Goal: Task Accomplishment & Management: Manage account settings

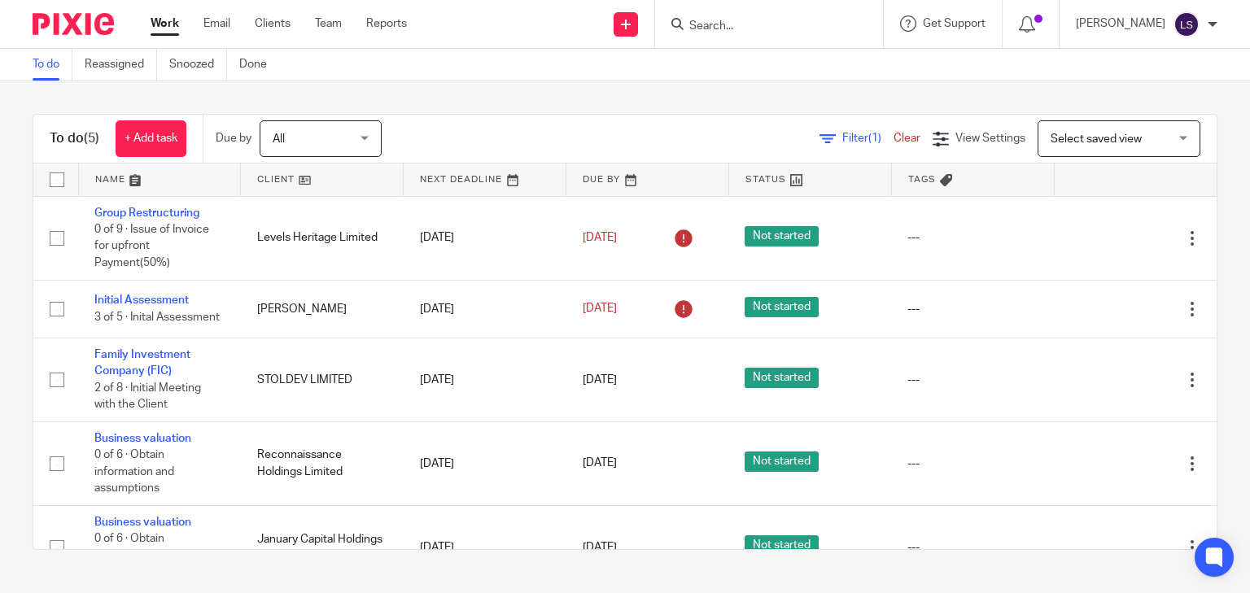
drag, startPoint x: 495, startPoint y: 140, endPoint x: 488, endPoint y: 167, distance: 27.6
click at [495, 140] on div "Filter (1) Clear View Settings View Settings (1) Filters Clear Save Manage save…" at bounding box center [813, 138] width 807 height 37
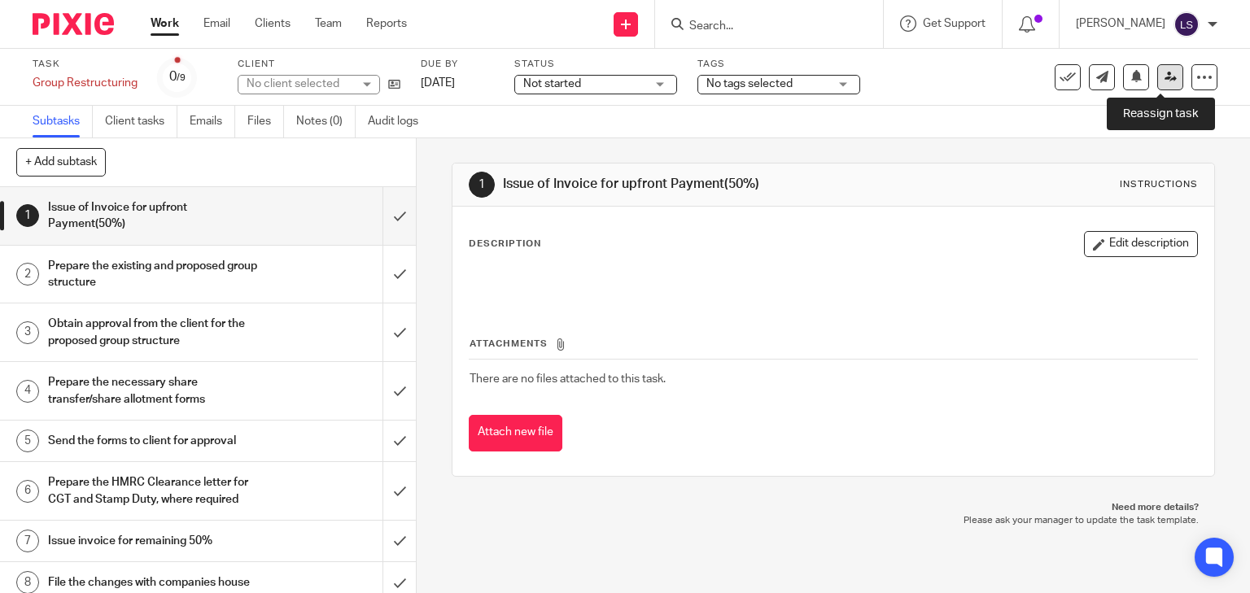
click at [1166, 84] on link at bounding box center [1170, 77] width 26 height 26
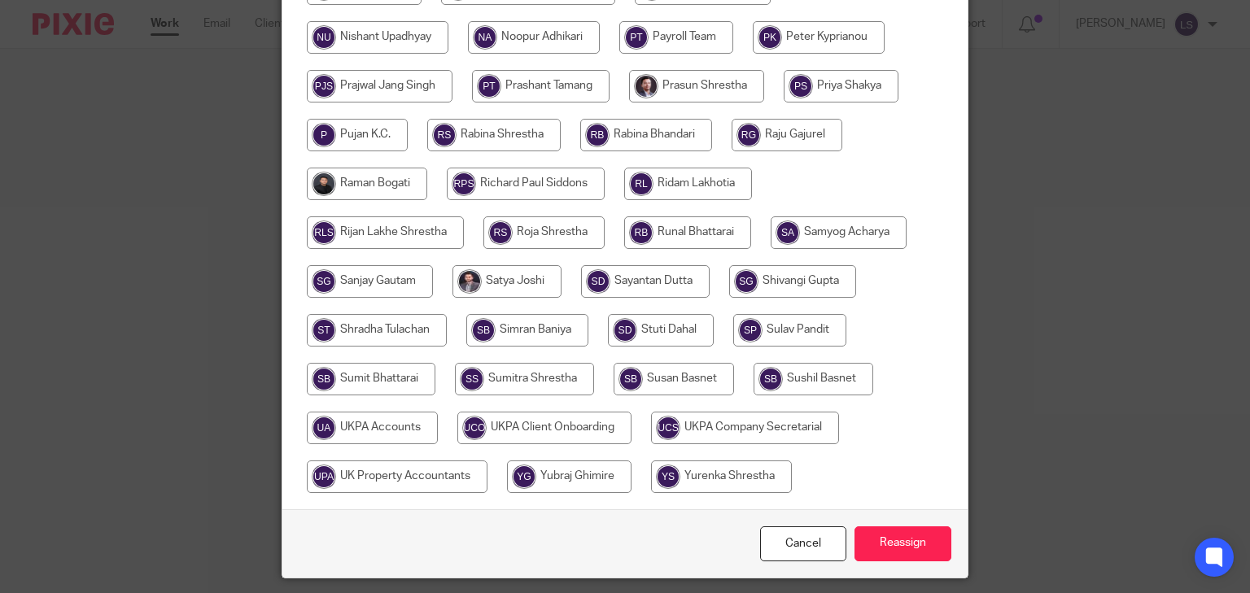
scroll to position [781, 0]
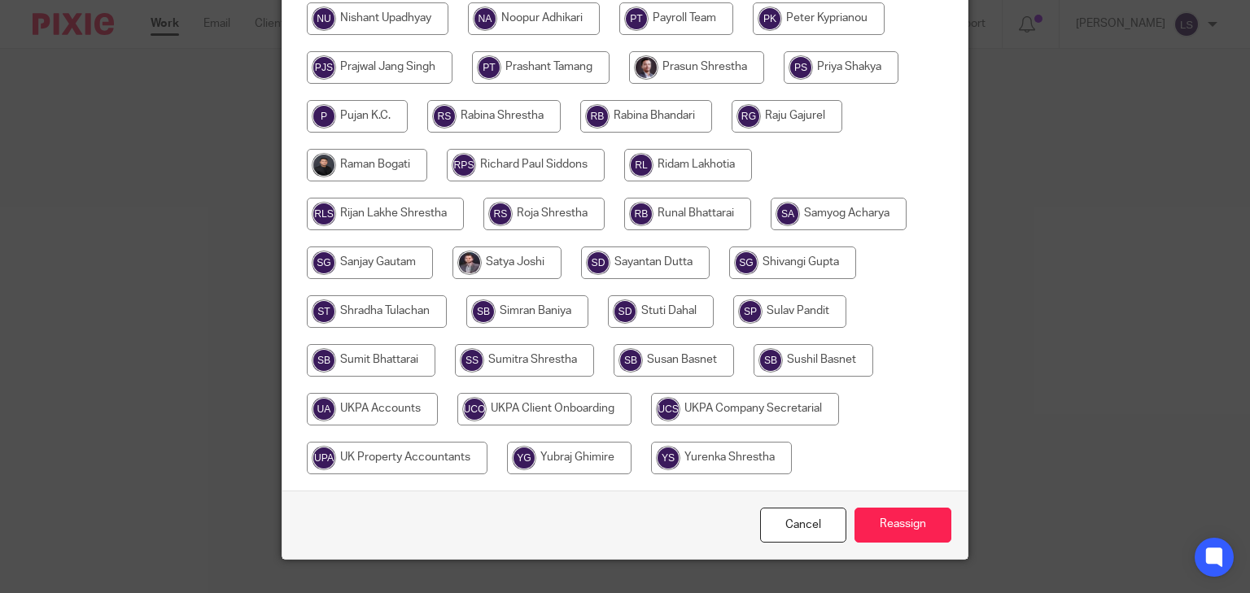
click at [401, 405] on input "radio" at bounding box center [372, 409] width 131 height 33
radio input "true"
click at [906, 518] on input "Reassign" at bounding box center [903, 525] width 97 height 35
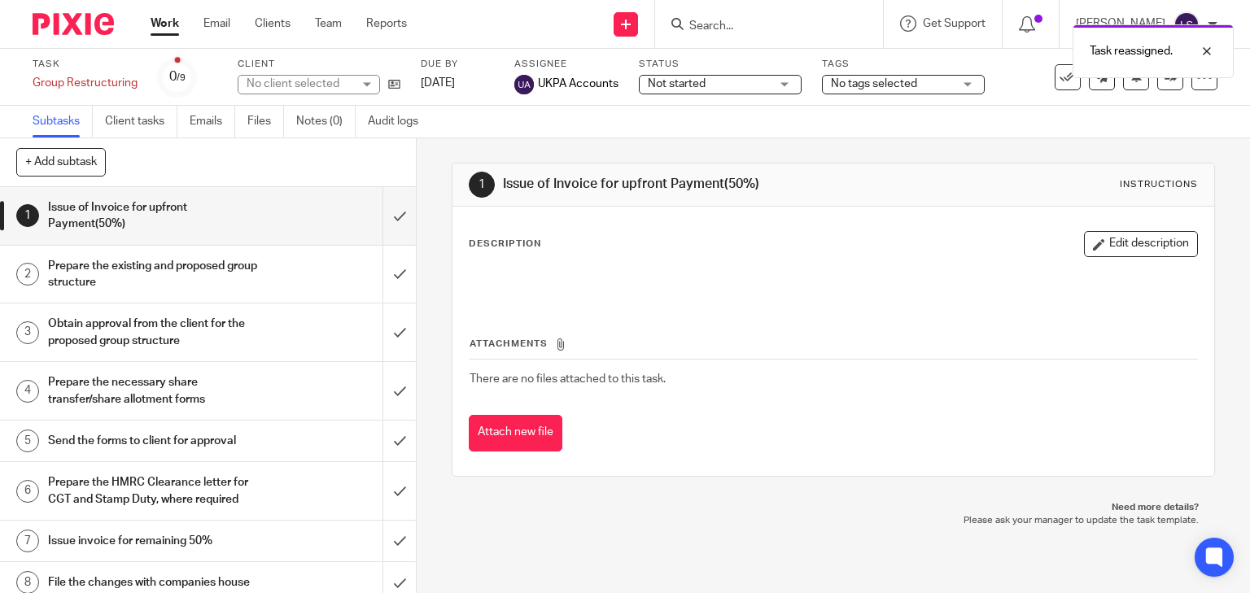
click at [453, 164] on div "1 Issue of Invoice for upfront Payment(50%) Instructions" at bounding box center [834, 185] width 763 height 43
click at [163, 32] on link "Work" at bounding box center [165, 23] width 28 height 16
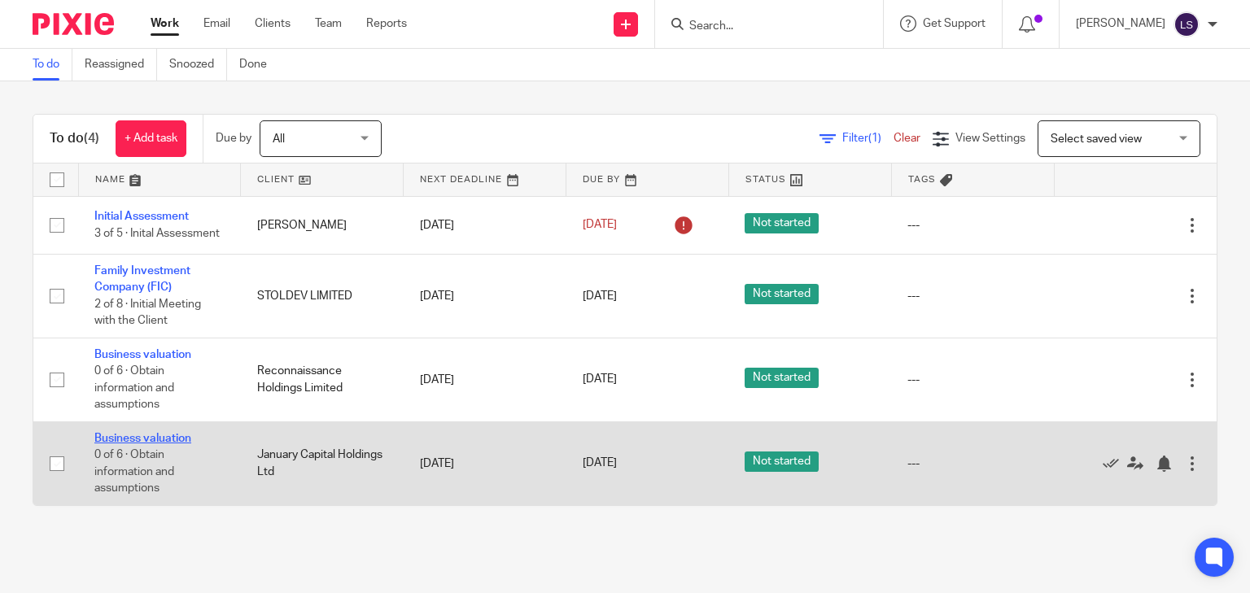
drag, startPoint x: 181, startPoint y: 436, endPoint x: 156, endPoint y: 440, distance: 24.6
click at [156, 440] on link "Business valuation" at bounding box center [142, 438] width 97 height 11
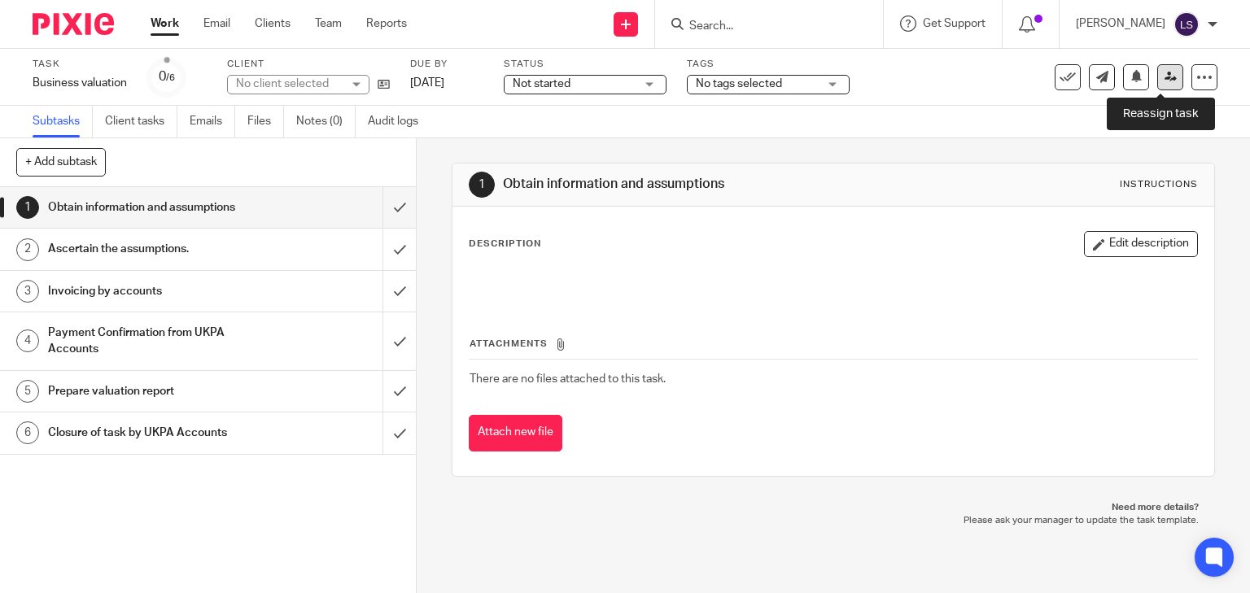
click at [1165, 81] on icon at bounding box center [1171, 77] width 12 height 12
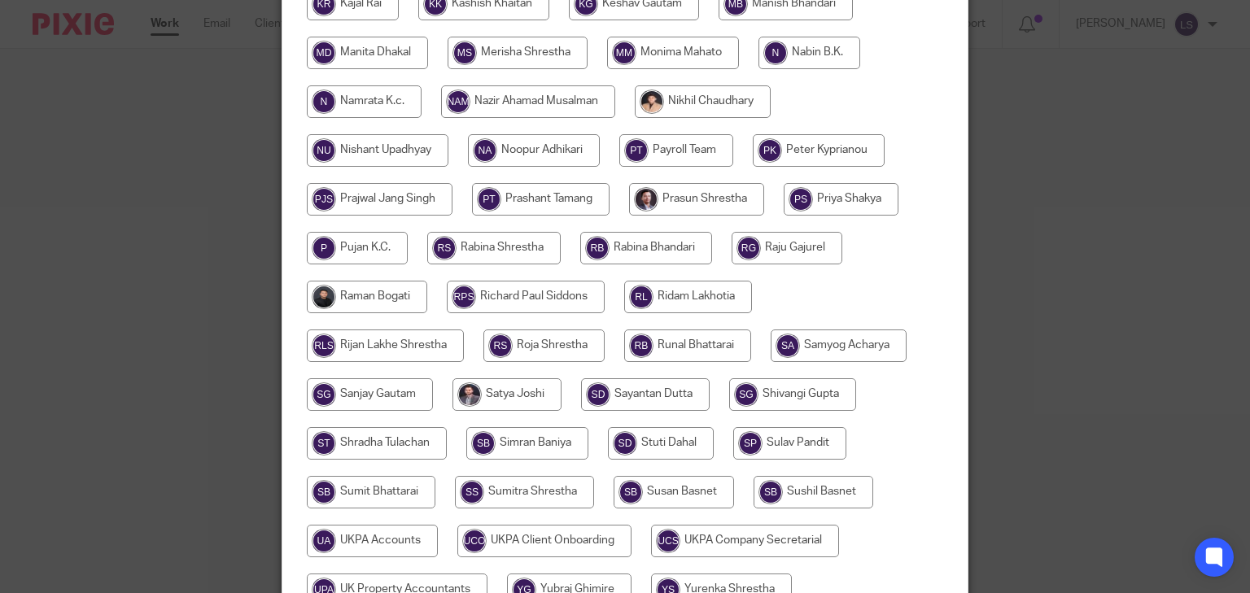
scroll to position [812, 0]
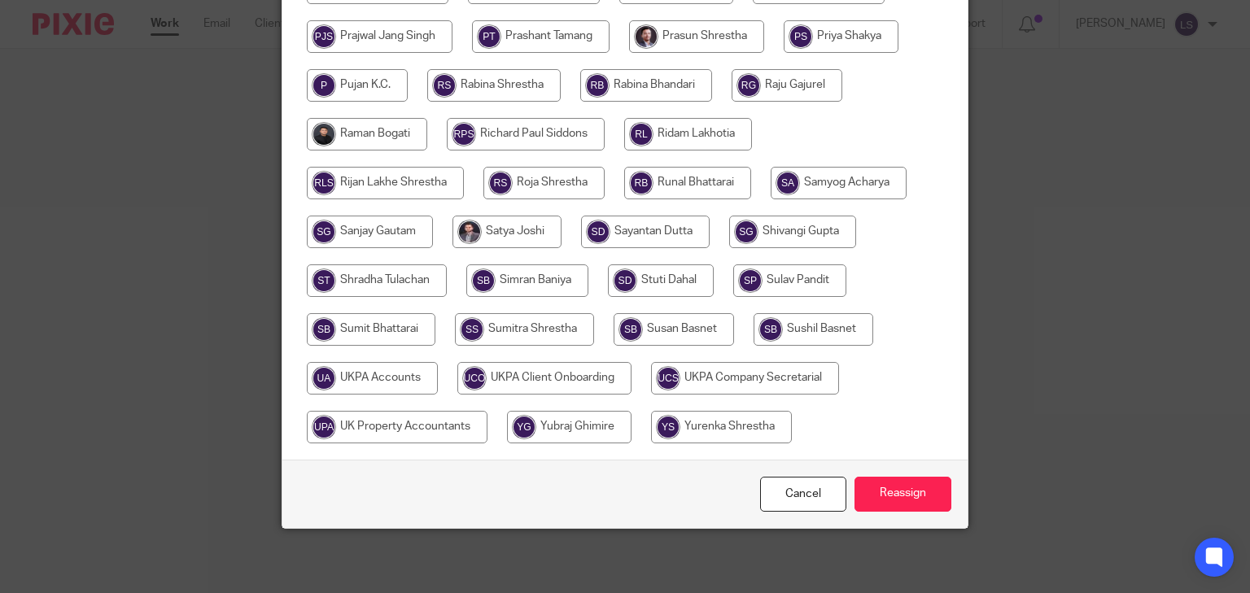
click at [872, 176] on input "radio" at bounding box center [839, 183] width 136 height 33
radio input "true"
click at [905, 485] on input "Reassign" at bounding box center [903, 494] width 97 height 35
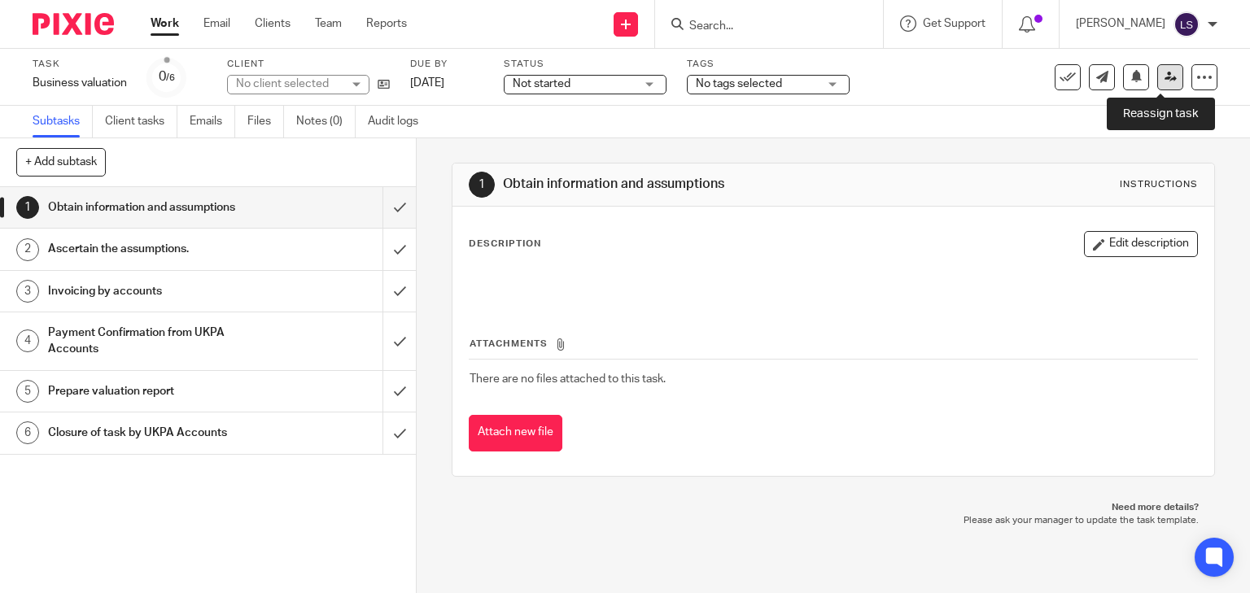
click at [1159, 83] on link at bounding box center [1170, 77] width 26 height 26
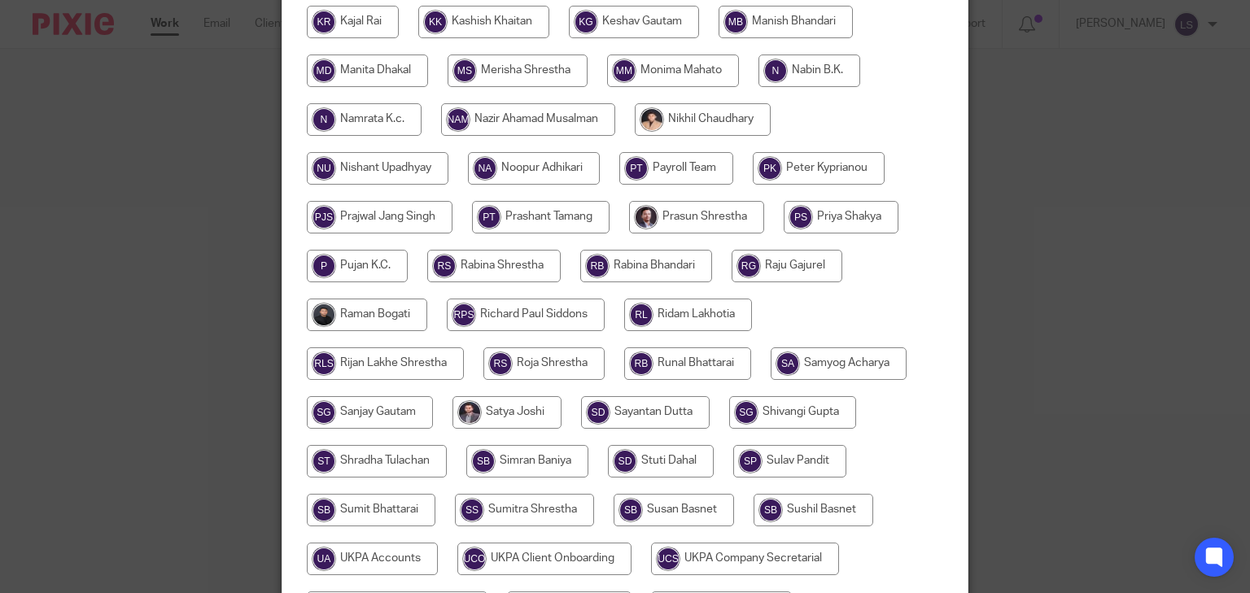
scroll to position [812, 0]
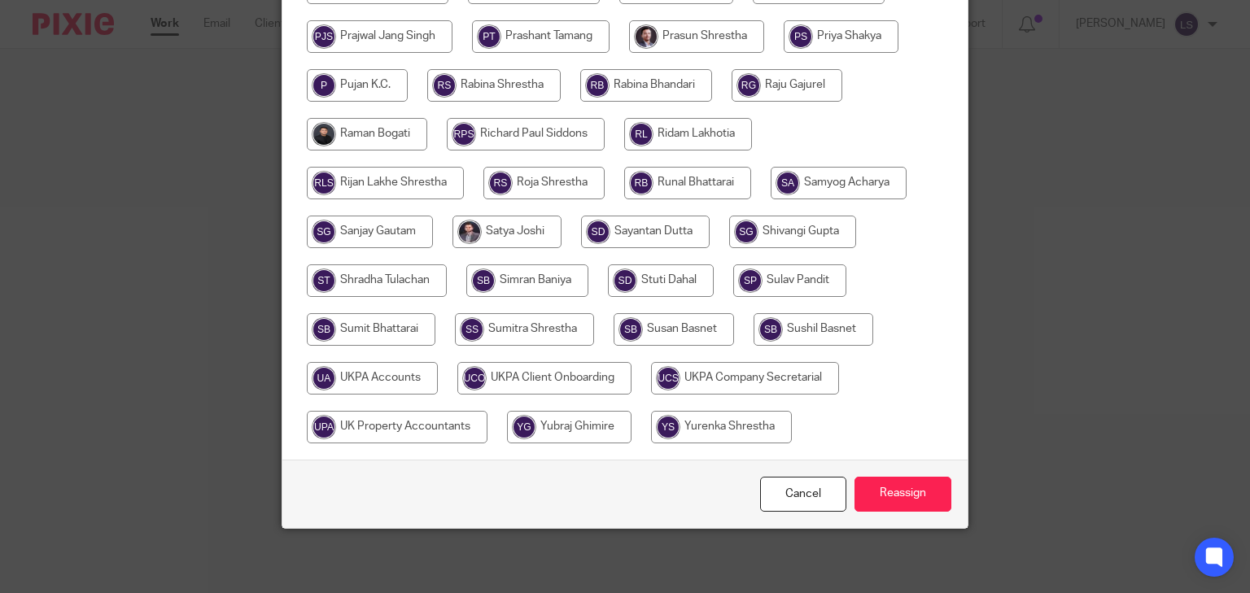
click at [811, 190] on input "radio" at bounding box center [839, 183] width 136 height 33
radio input "true"
click at [915, 501] on input "Reassign" at bounding box center [903, 494] width 97 height 35
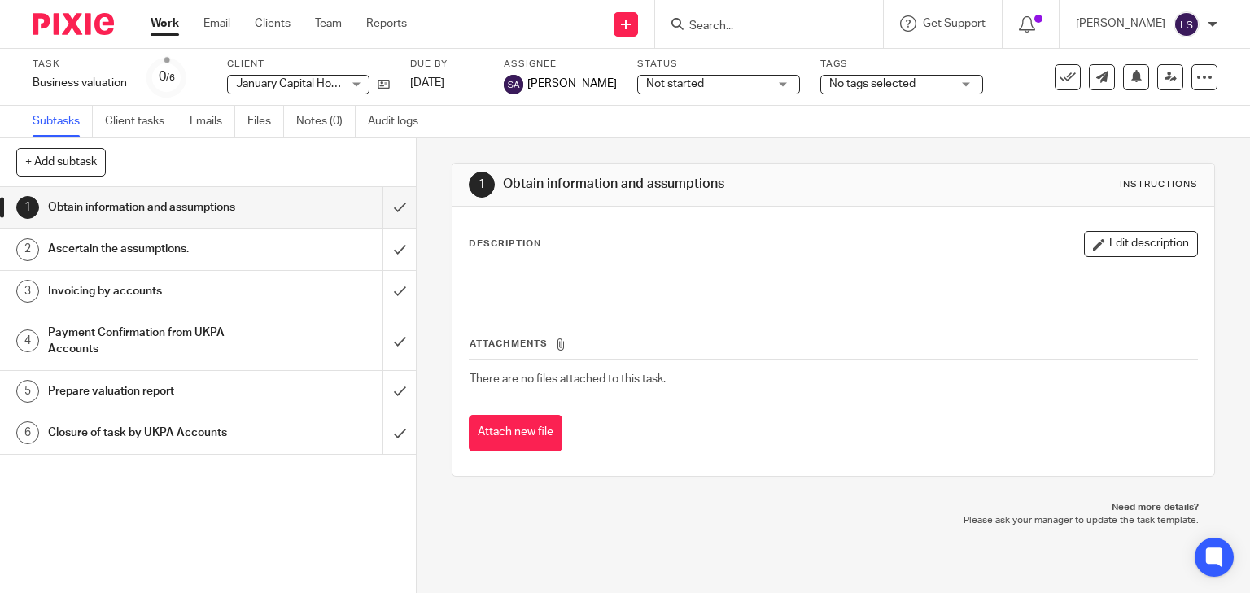
click at [164, 26] on link "Work" at bounding box center [165, 23] width 28 height 16
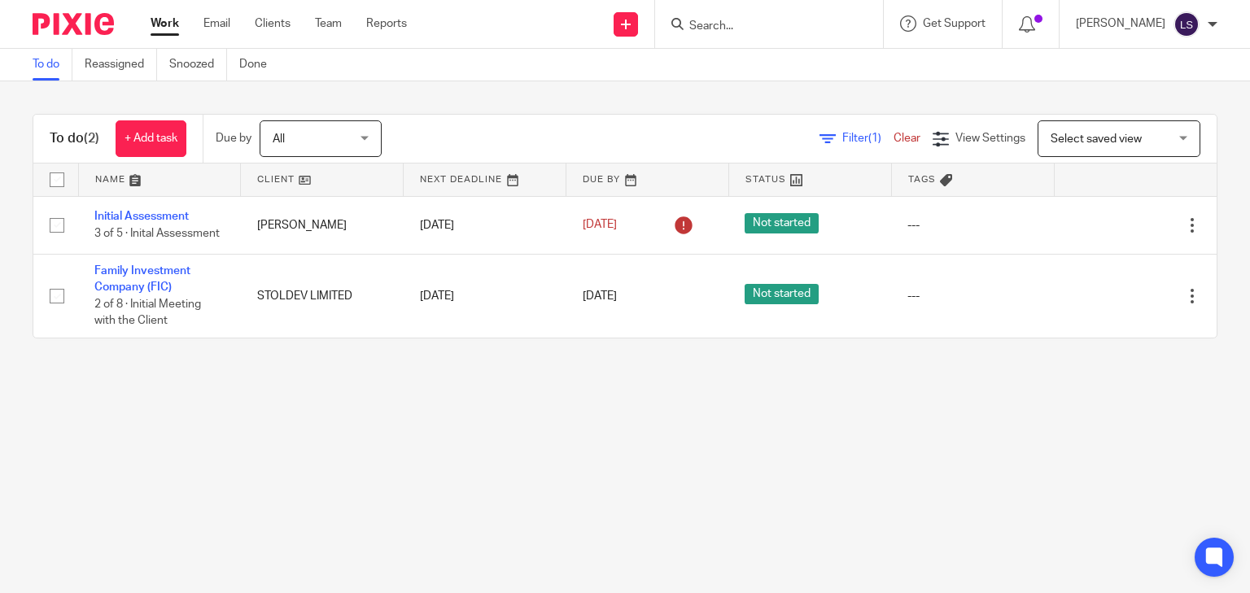
click at [745, 16] on form at bounding box center [774, 24] width 173 height 20
click at [752, 32] on input "Search" at bounding box center [761, 27] width 147 height 15
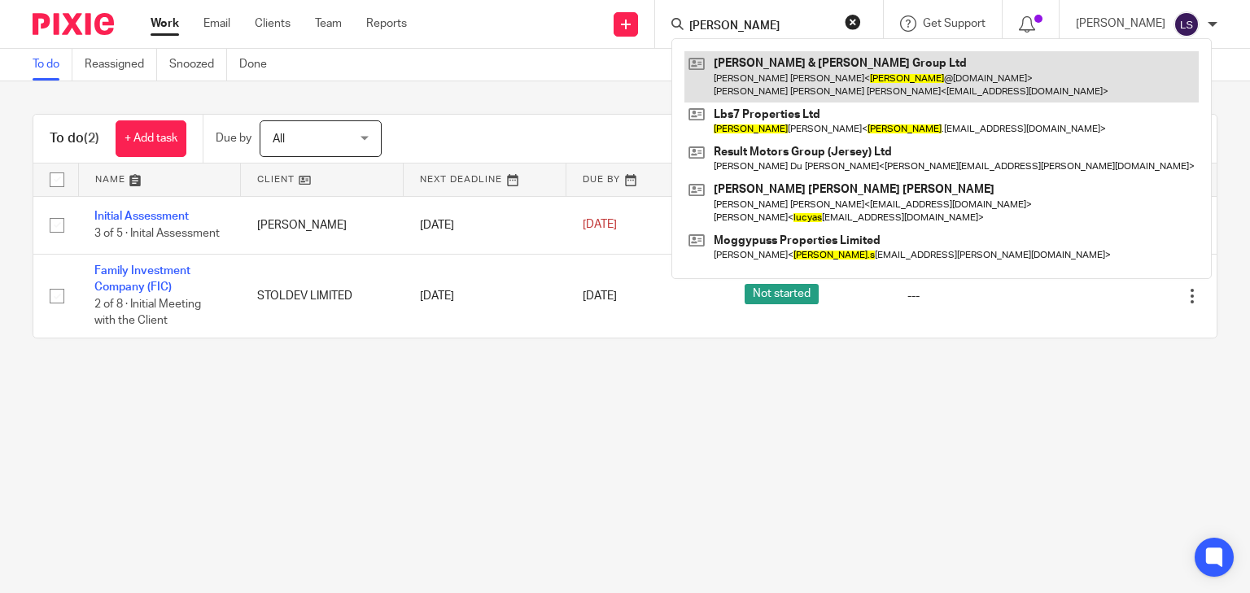
type input "lucas"
click at [755, 89] on link at bounding box center [942, 76] width 514 height 50
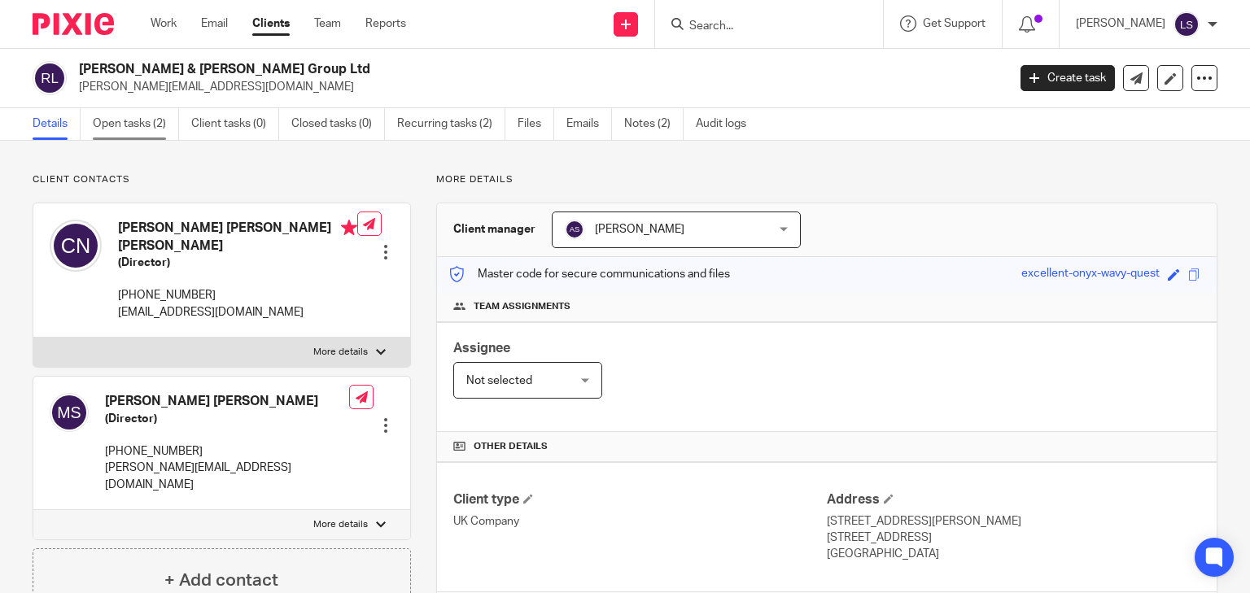
click at [128, 127] on link "Open tasks (2)" at bounding box center [136, 124] width 86 height 32
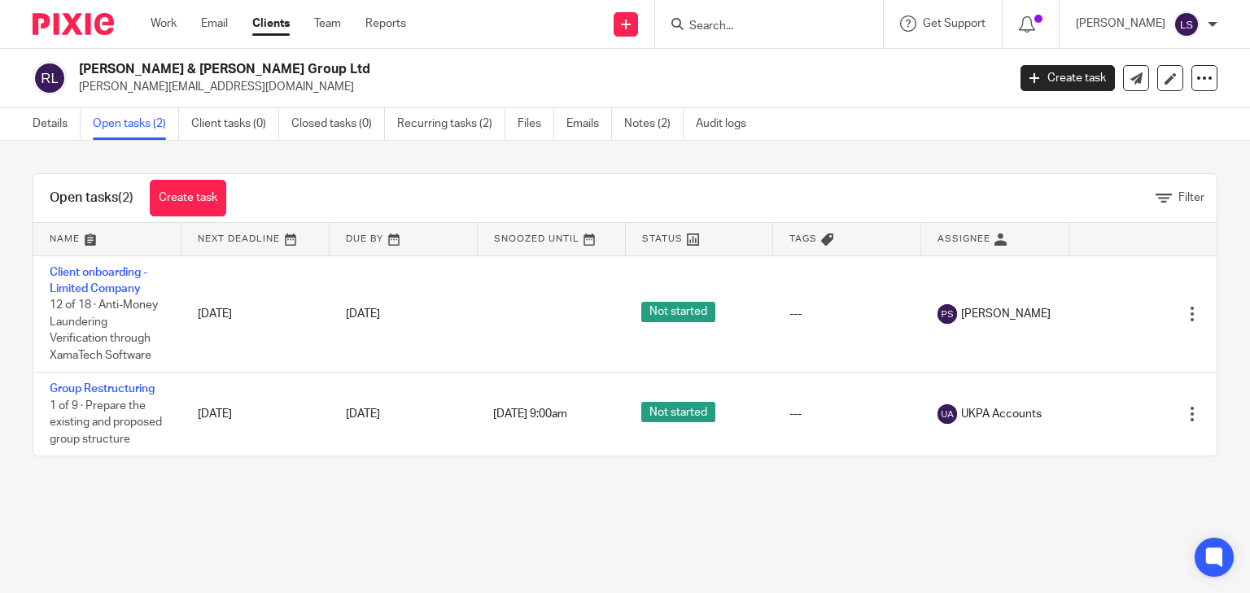
click at [290, 489] on div "Open tasks (2) Create task Filter Name Next Deadline Due By Snoozed Until Statu…" at bounding box center [625, 315] width 1250 height 348
drag, startPoint x: 261, startPoint y: 540, endPoint x: 816, endPoint y: 9, distance: 767.4
click at [266, 534] on main "Rocha & Silva Group Ltd lucas@mobrasgroup.co.uk Create task Update from Compani…" at bounding box center [625, 296] width 1250 height 593
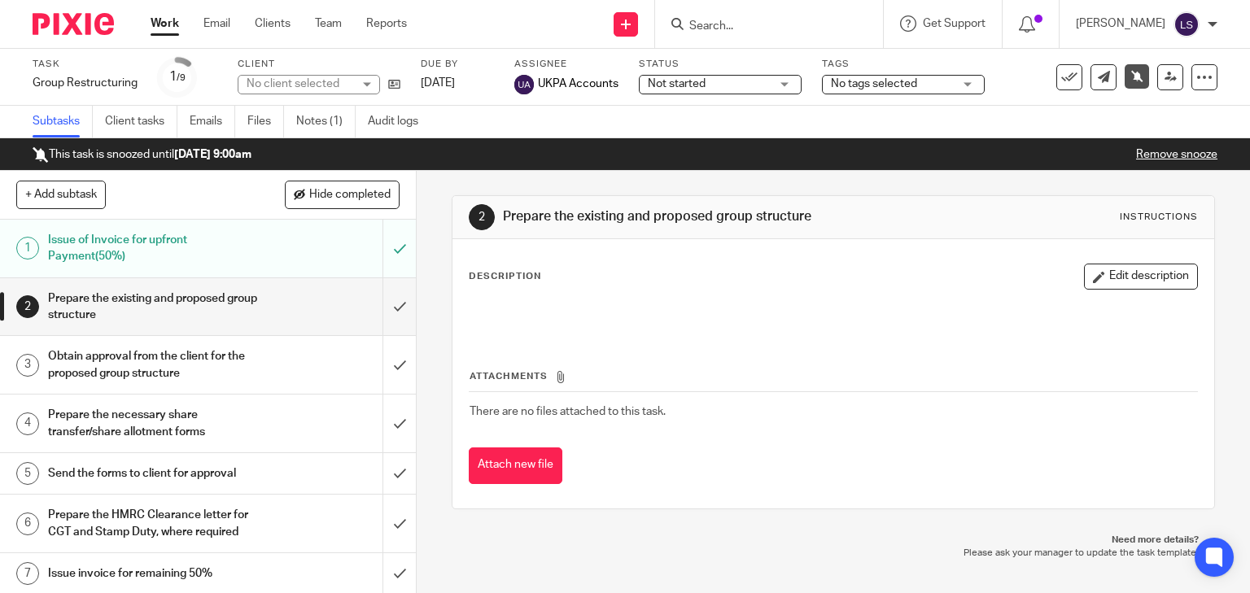
drag, startPoint x: 612, startPoint y: 537, endPoint x: 1108, endPoint y: 4, distance: 728.0
click at [613, 537] on p "Need more details?" at bounding box center [834, 540] width 732 height 13
click at [484, 177] on div "2 Prepare the existing and proposed group structure Instructions Description Ed…" at bounding box center [834, 352] width 764 height 363
click at [307, 120] on link "Notes (1)" at bounding box center [325, 122] width 59 height 32
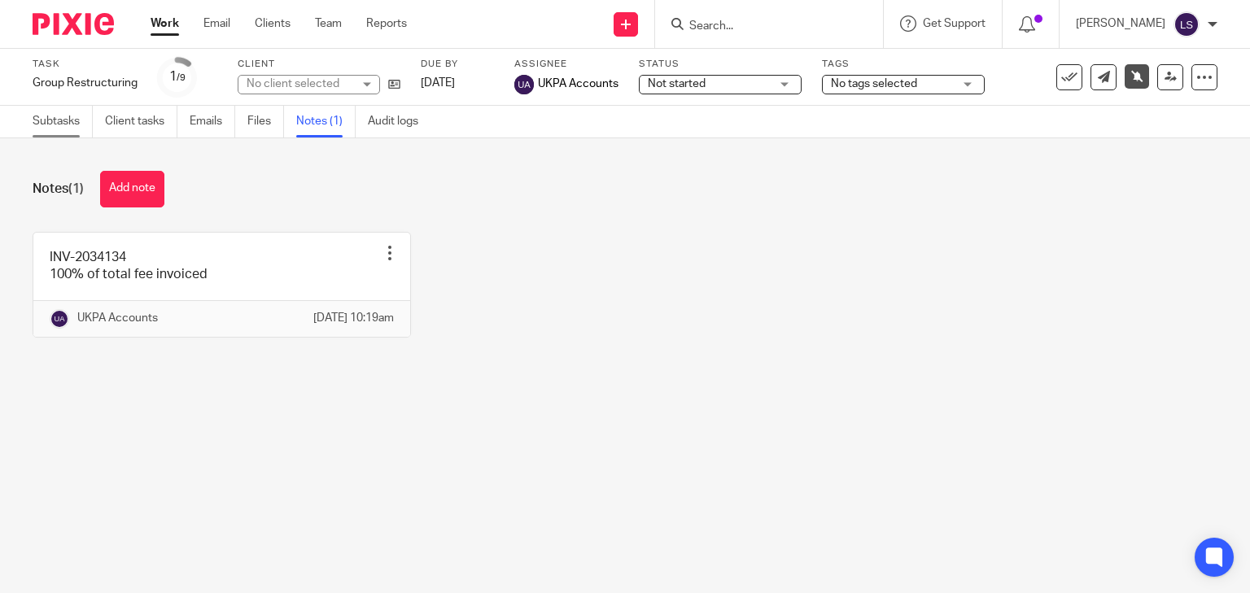
click at [58, 126] on link "Subtasks" at bounding box center [63, 122] width 60 height 32
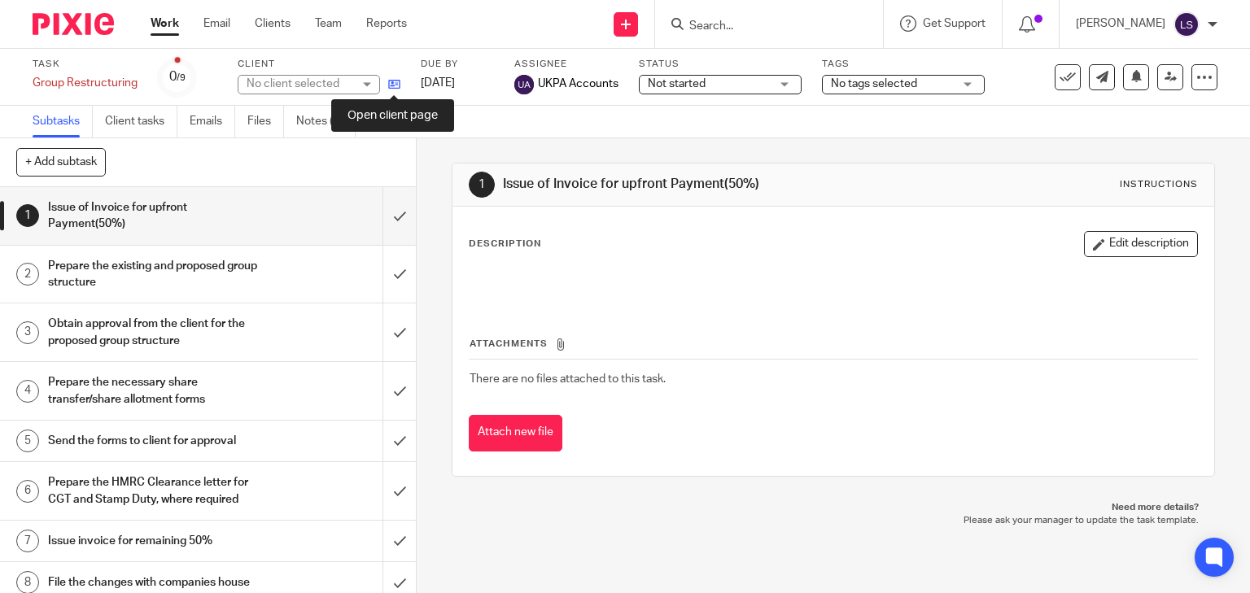
click at [393, 84] on icon at bounding box center [394, 84] width 12 height 12
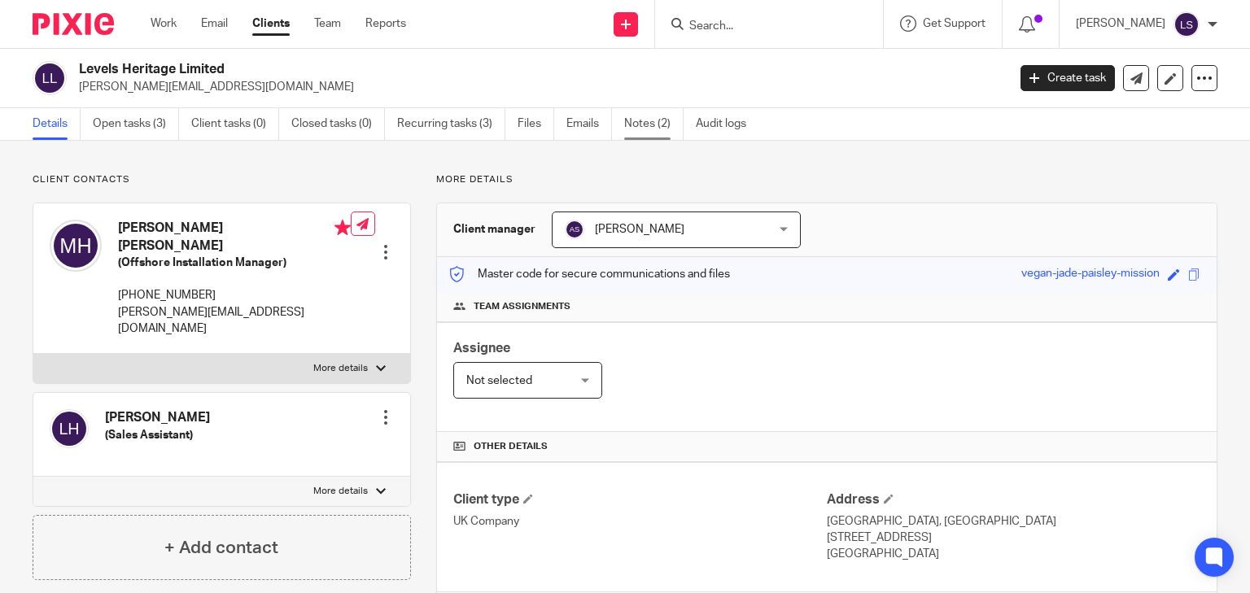
click at [646, 118] on link "Notes (2)" at bounding box center [653, 124] width 59 height 32
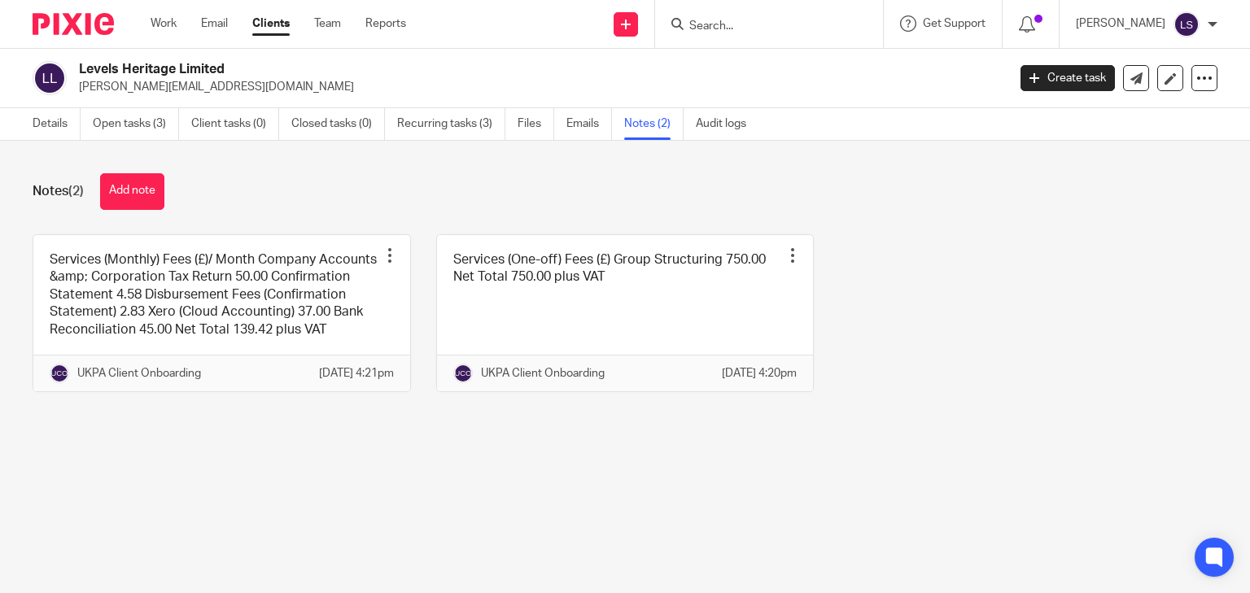
click at [778, 204] on div "Notes (2) Add note" at bounding box center [625, 191] width 1185 height 37
click at [921, 265] on div "Services (Monthly) Fees (£)/ Month Company Accounts &amp; Corporation Tax Retur…" at bounding box center [612, 325] width 1210 height 182
drag, startPoint x: 79, startPoint y: 87, endPoint x: 333, endPoint y: 78, distance: 254.1
click at [333, 79] on p "[PERSON_NAME][EMAIL_ADDRESS][DOMAIN_NAME]" at bounding box center [537, 87] width 917 height 16
copy p "[PERSON_NAME][EMAIL_ADDRESS][DOMAIN_NAME]"
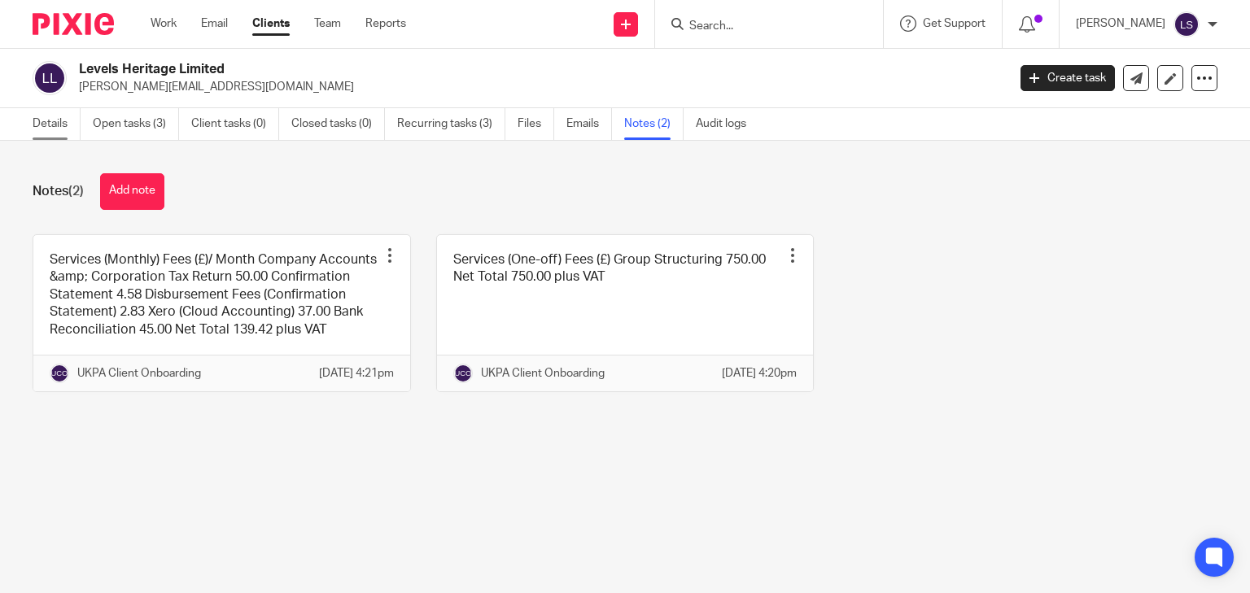
click at [53, 125] on link "Details" at bounding box center [57, 124] width 48 height 32
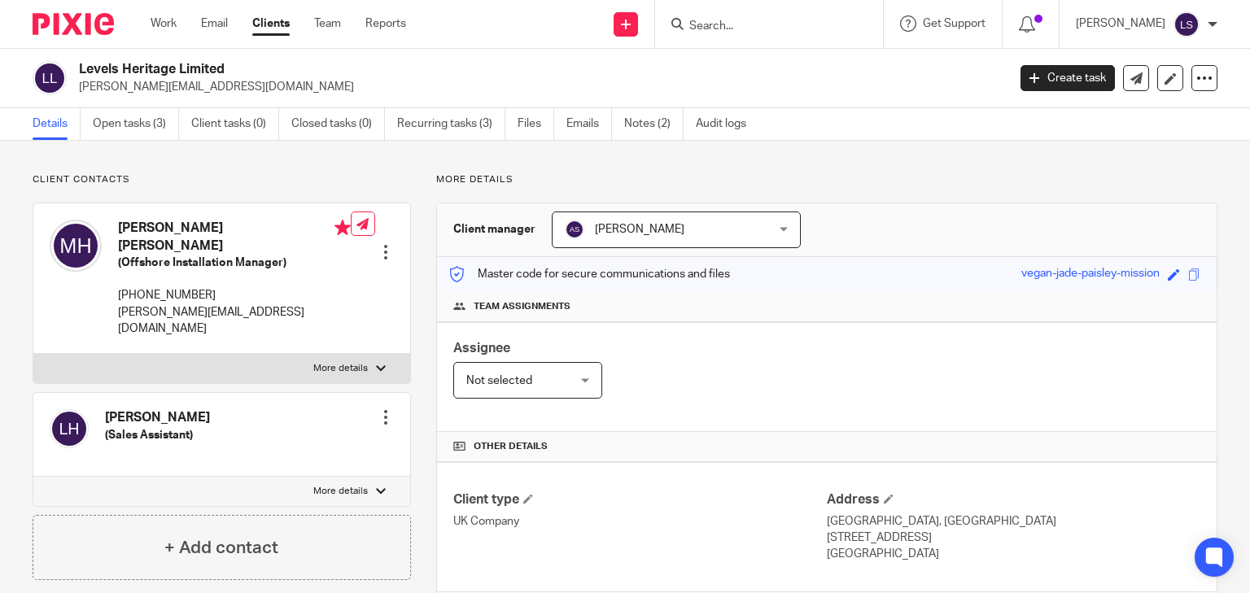
scroll to position [339, 0]
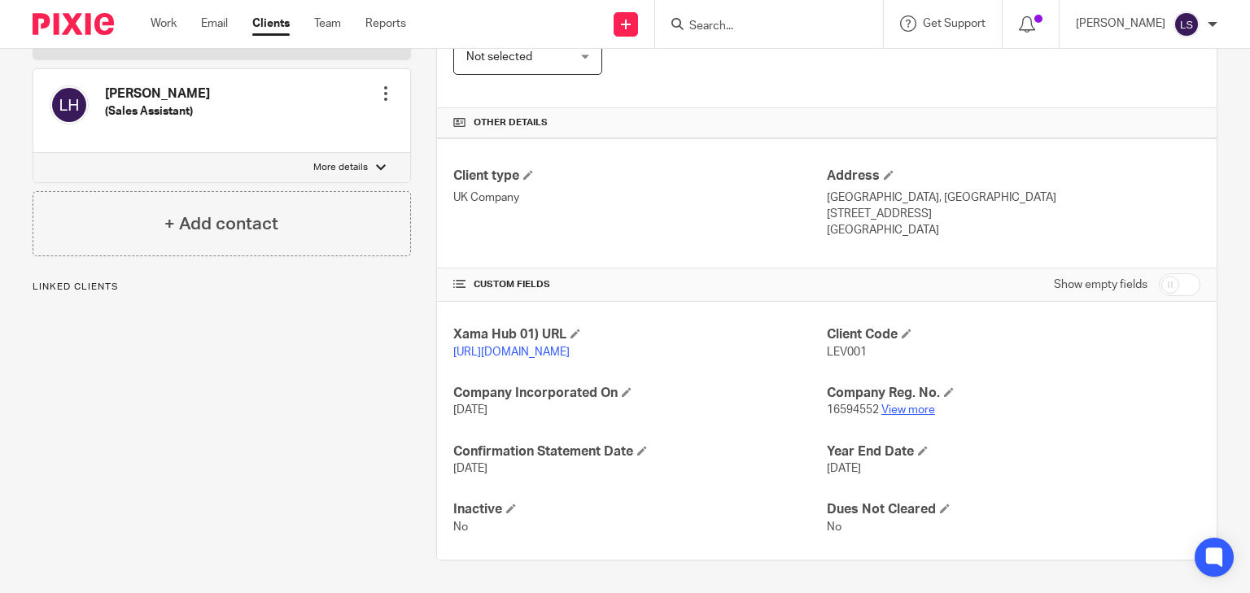
click at [901, 408] on link "View more" at bounding box center [908, 410] width 54 height 11
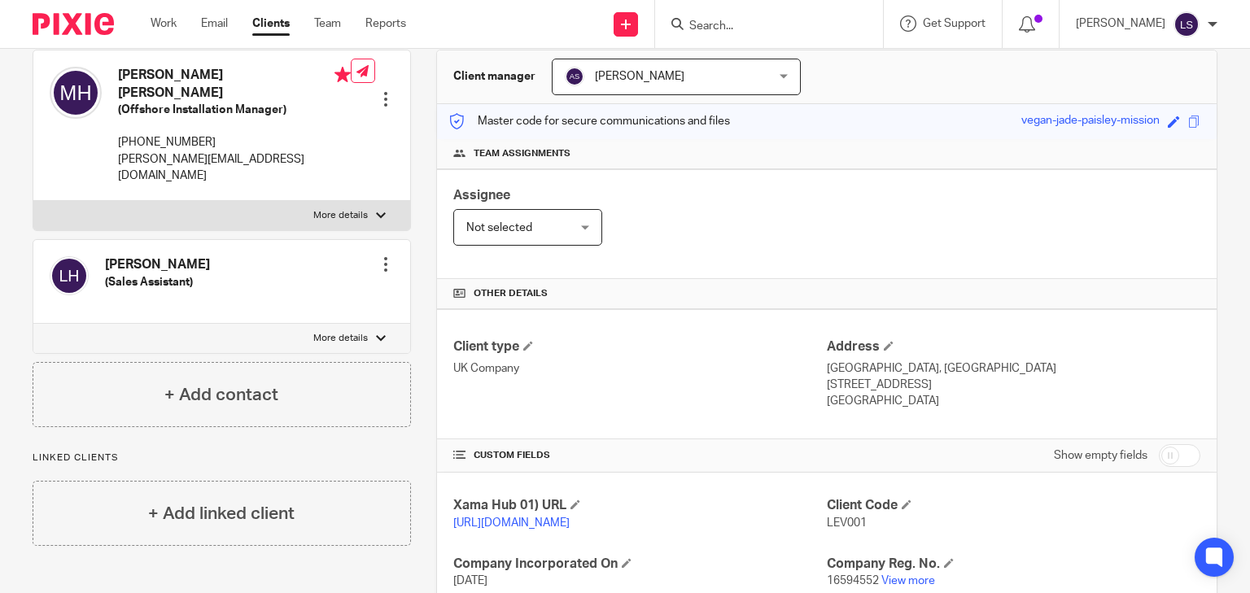
scroll to position [0, 0]
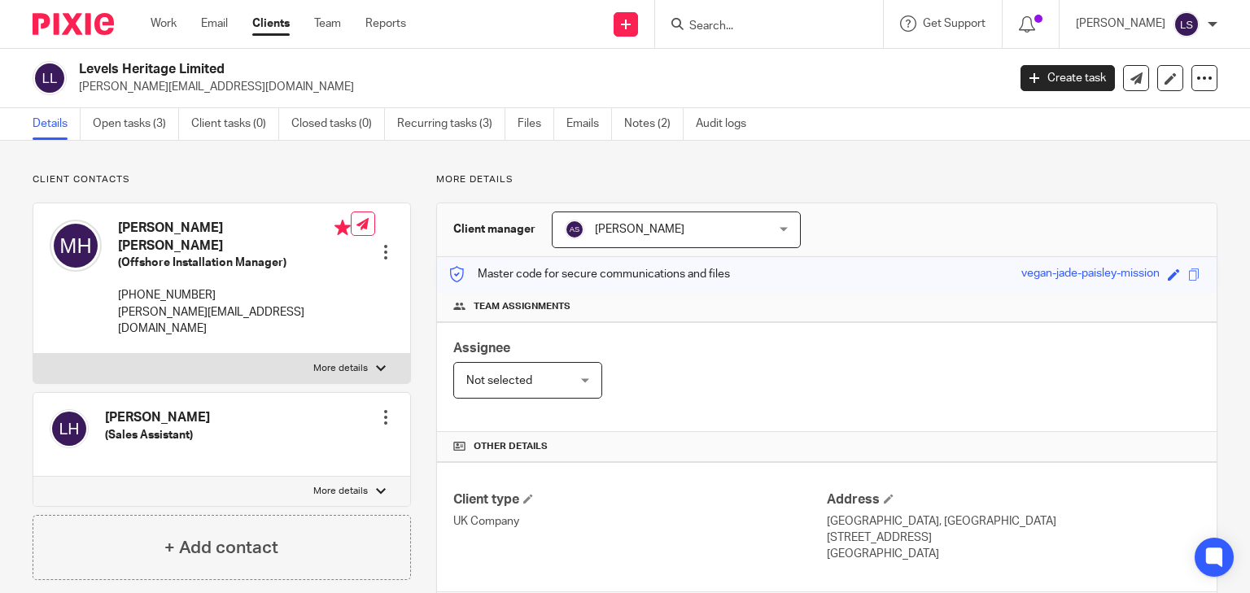
click at [1001, 181] on p "More details" at bounding box center [826, 179] width 781 height 13
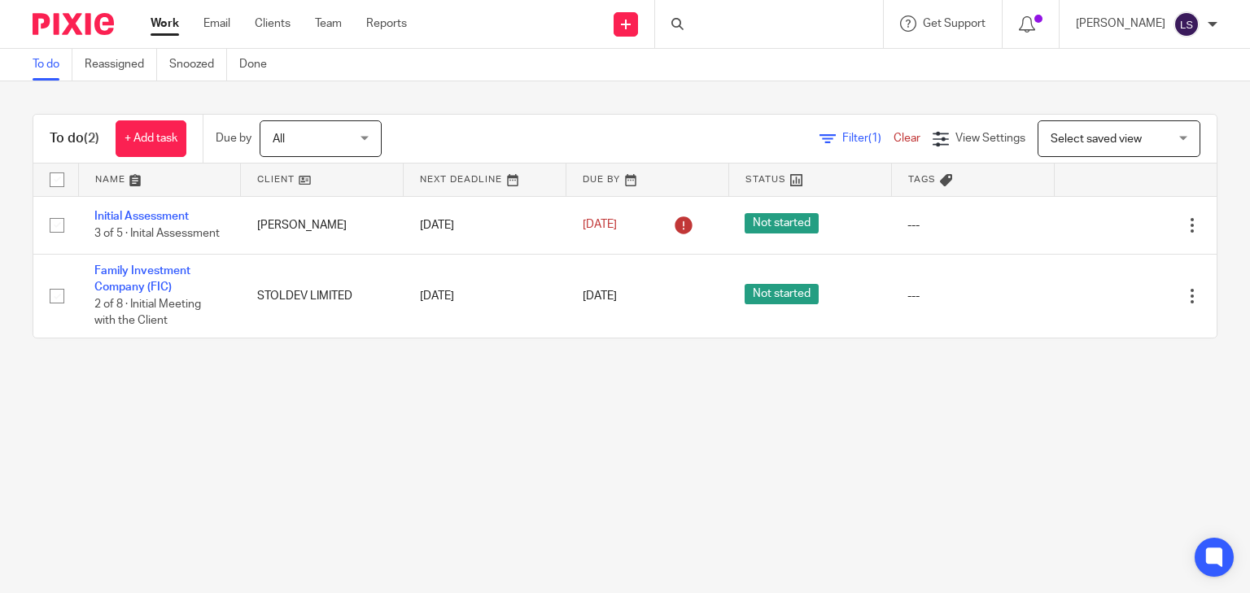
click at [707, 26] on div at bounding box center [769, 24] width 228 height 48
click at [684, 18] on icon at bounding box center [677, 24] width 12 height 12
click at [729, 26] on input "Search" at bounding box center [761, 27] width 147 height 15
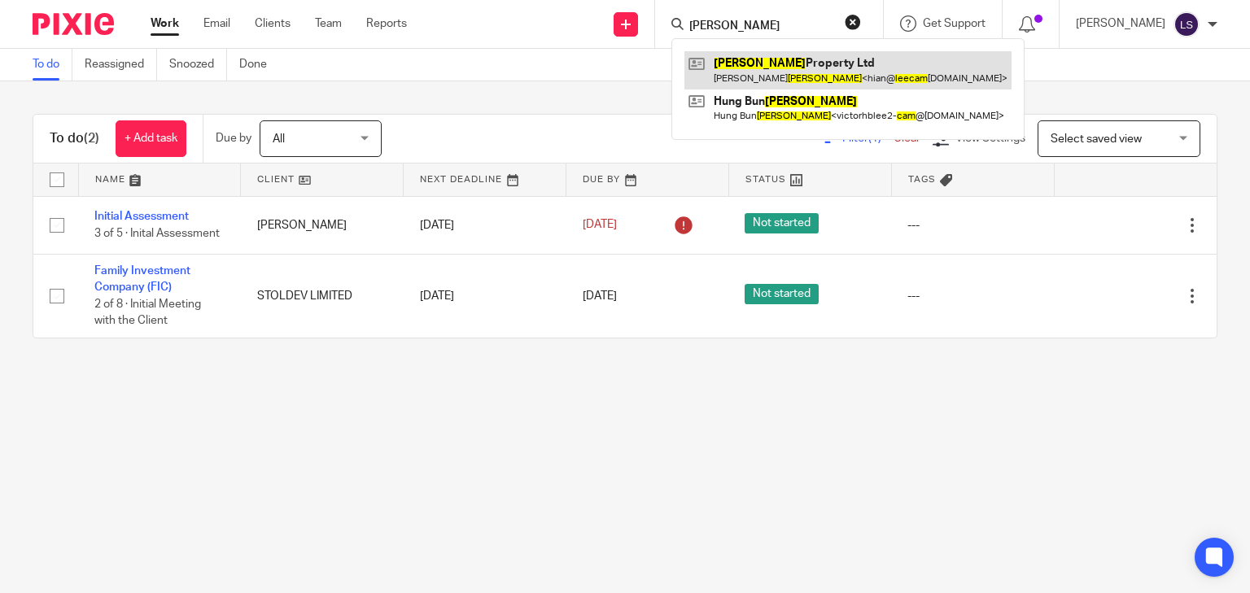
type input "lee cam"
click at [784, 66] on link at bounding box center [848, 69] width 327 height 37
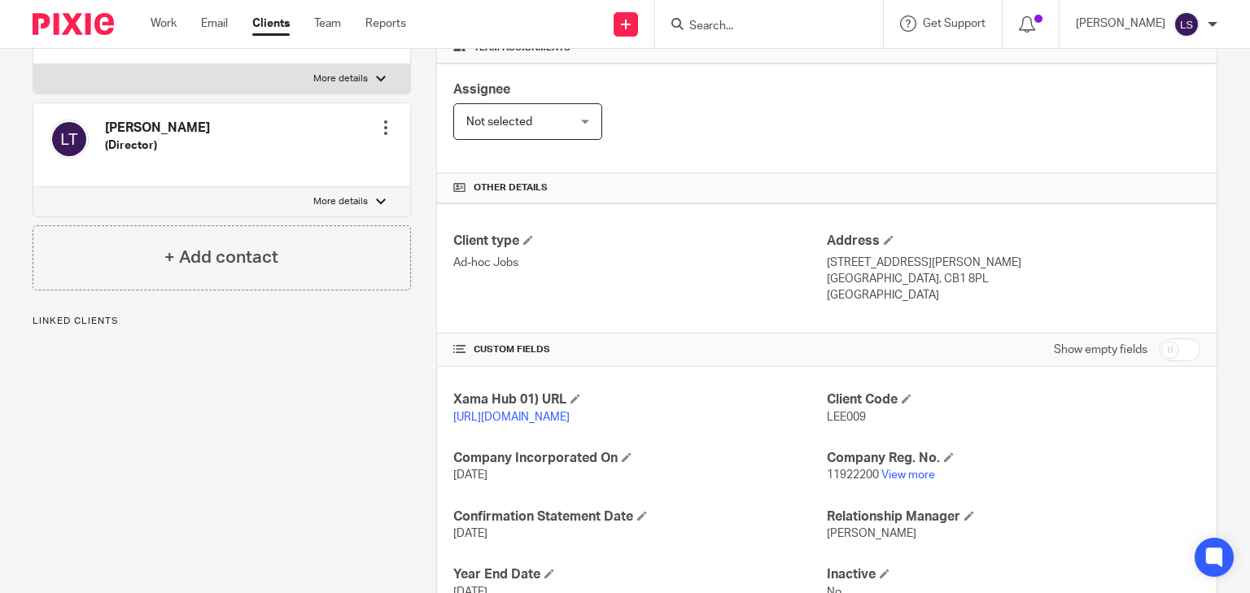
scroll to position [391, 0]
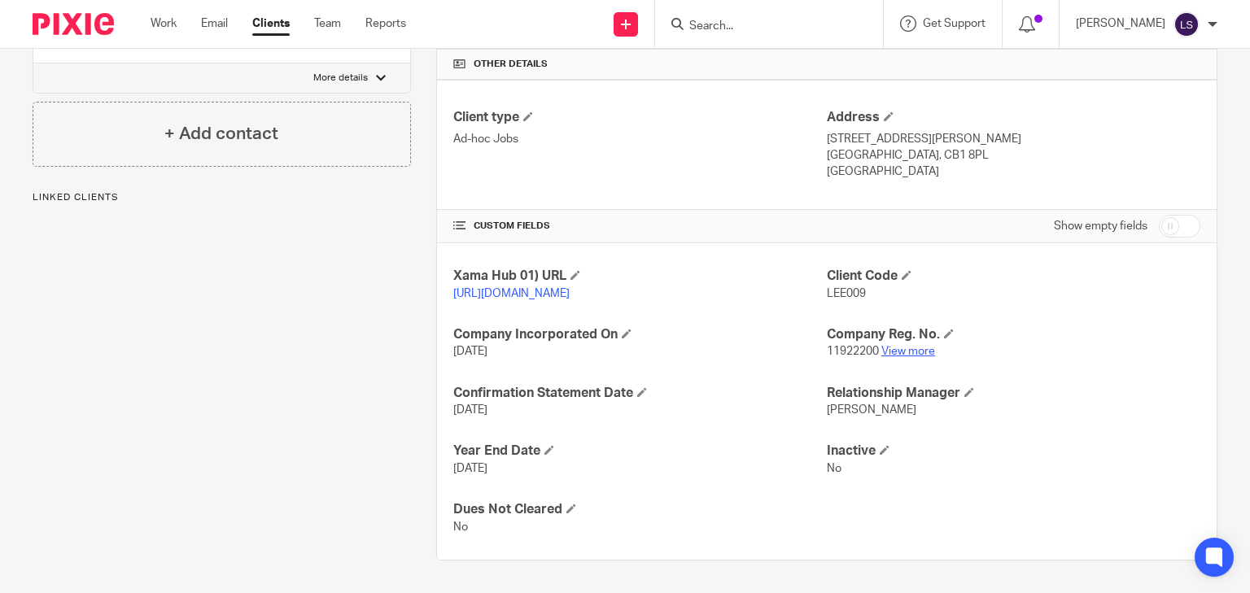
click at [917, 357] on link "View more" at bounding box center [908, 351] width 54 height 11
